Goal: Find specific page/section: Find specific page/section

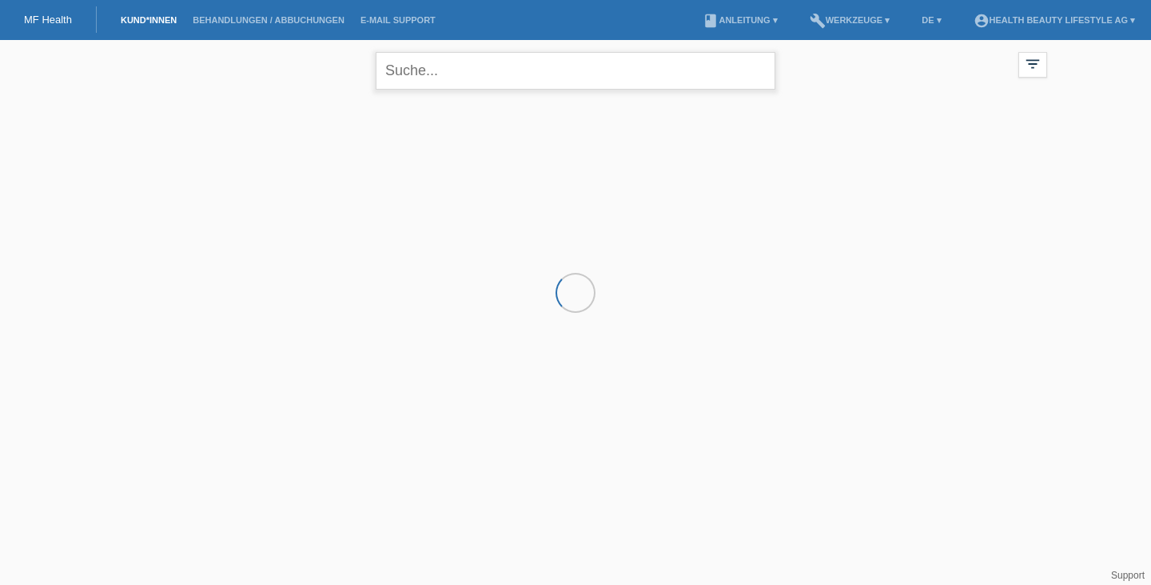
click at [431, 70] on input "text" at bounding box center [576, 71] width 400 height 38
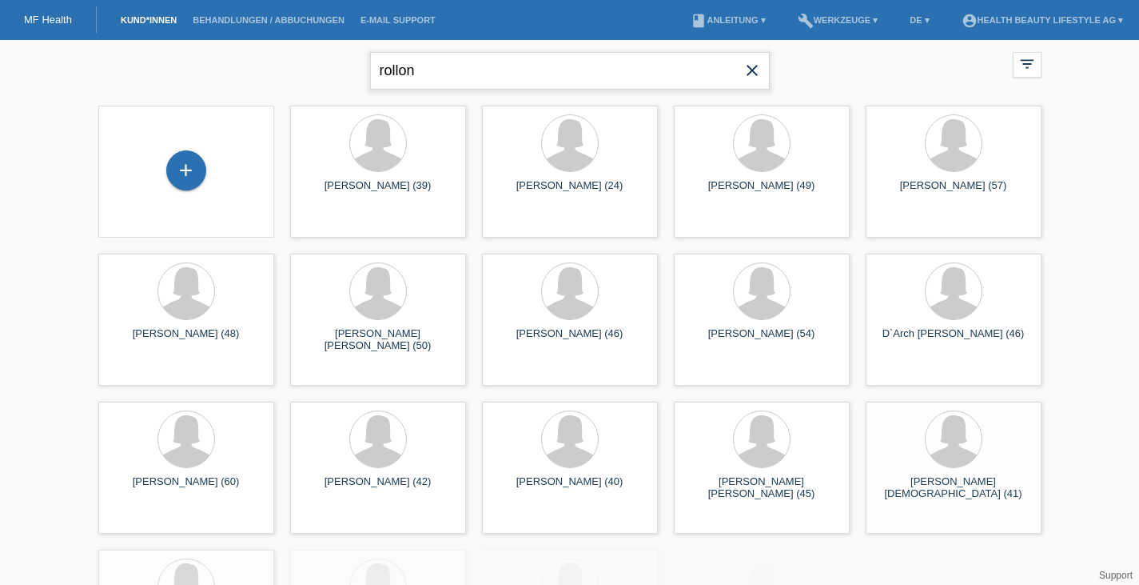
type input "rollon"
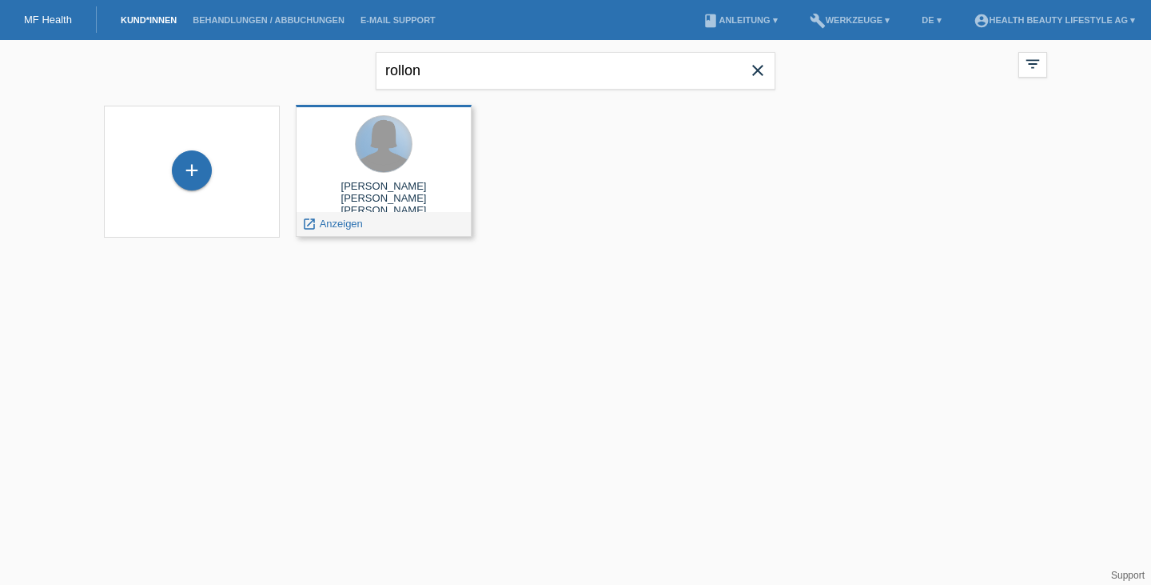
click at [382, 144] on div at bounding box center [384, 144] width 56 height 56
click at [381, 145] on div at bounding box center [384, 144] width 56 height 56
click at [405, 155] on div at bounding box center [384, 144] width 56 height 56
click at [333, 218] on span "Anzeigen" at bounding box center [341, 223] width 43 height 12
